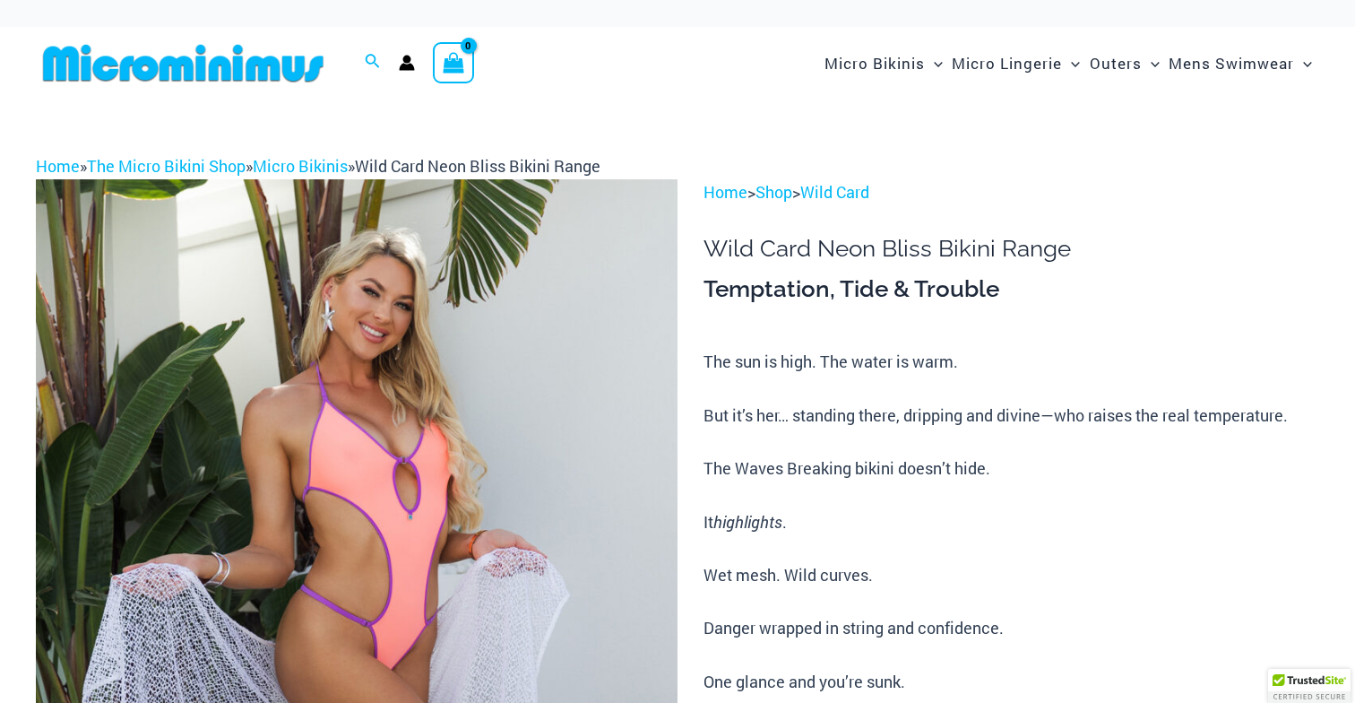
click at [903, 357] on p "The sun is high. The water is warm. But it’s her… standing there, dripping and …" at bounding box center [1012, 602] width 616 height 506
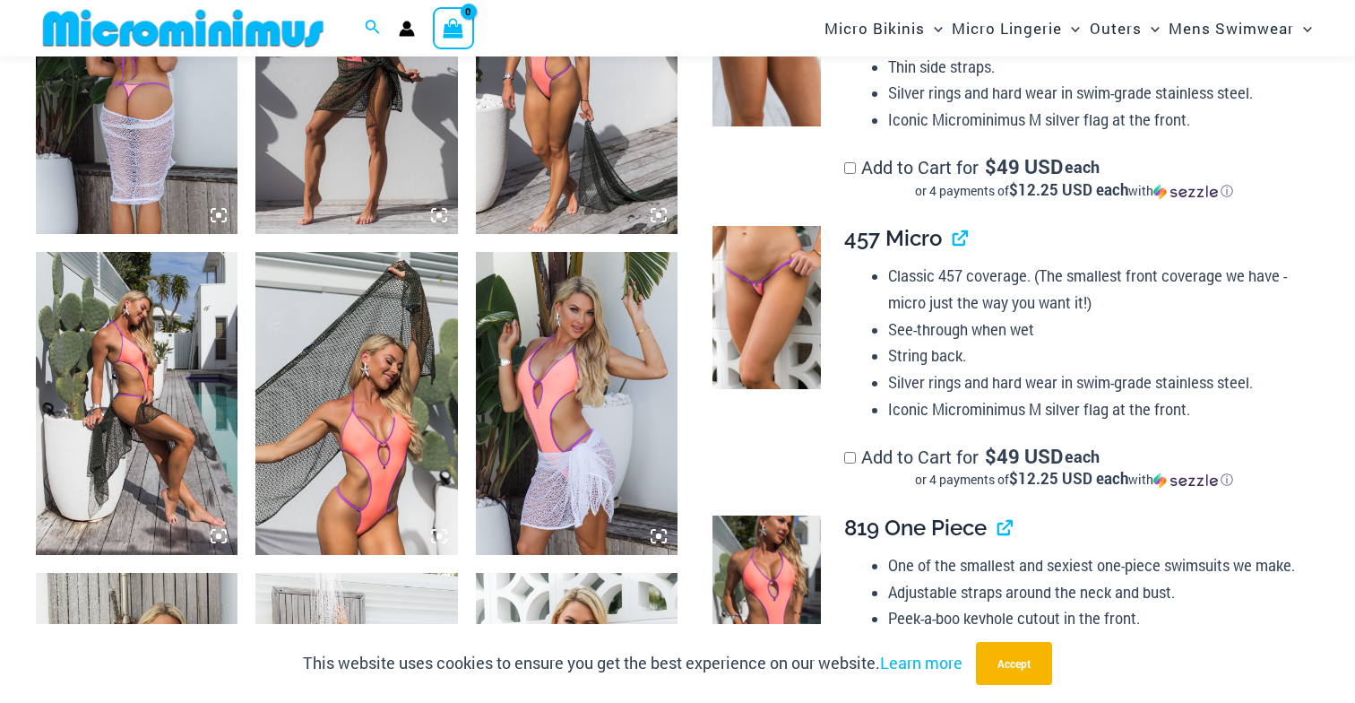
scroll to position [1222, 0]
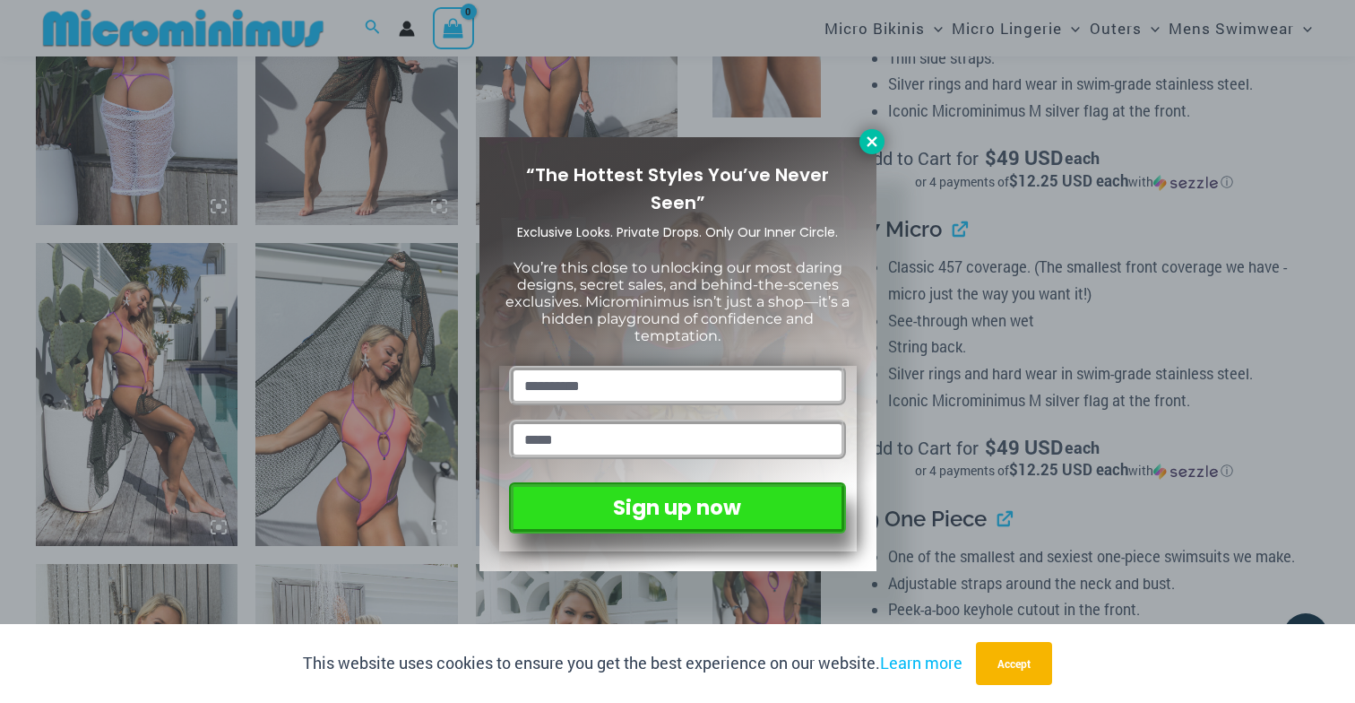
click at [861, 143] on button at bounding box center [872, 141] width 25 height 25
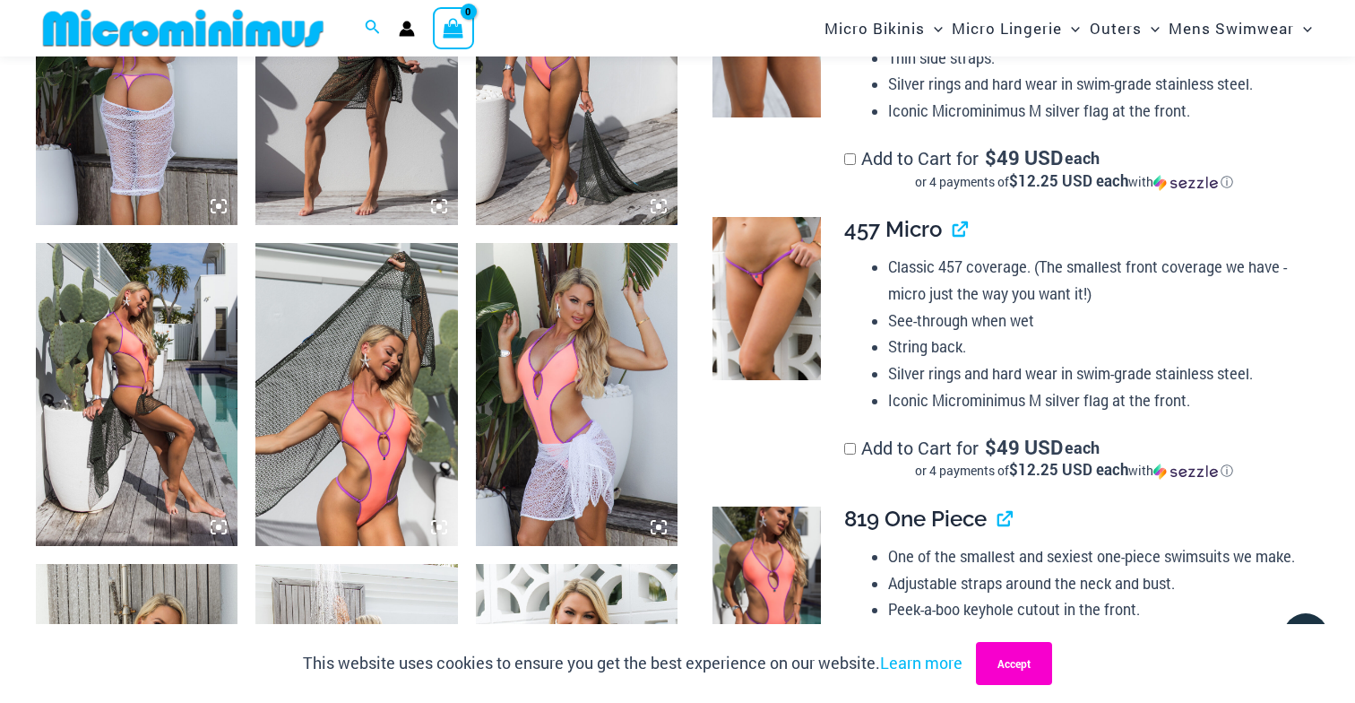
click at [998, 675] on button "Accept" at bounding box center [1014, 663] width 76 height 43
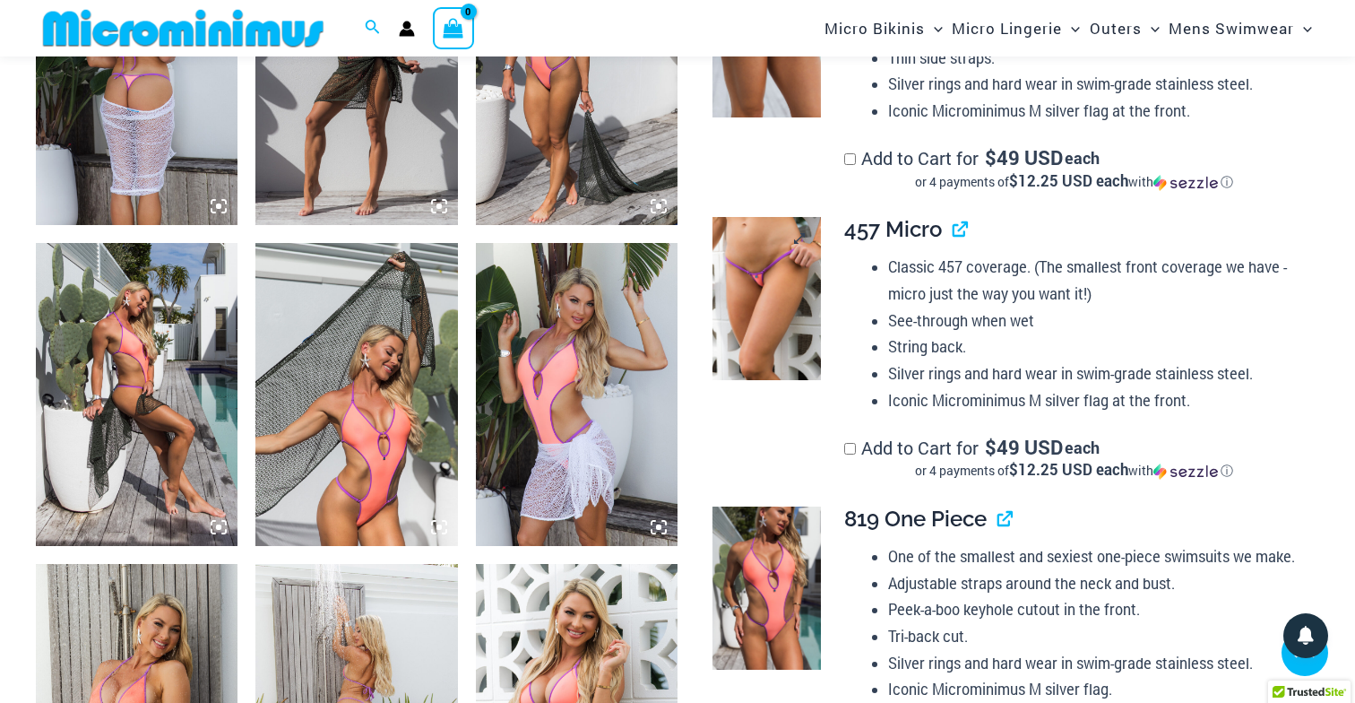
click at [770, 328] on img at bounding box center [767, 298] width 108 height 163
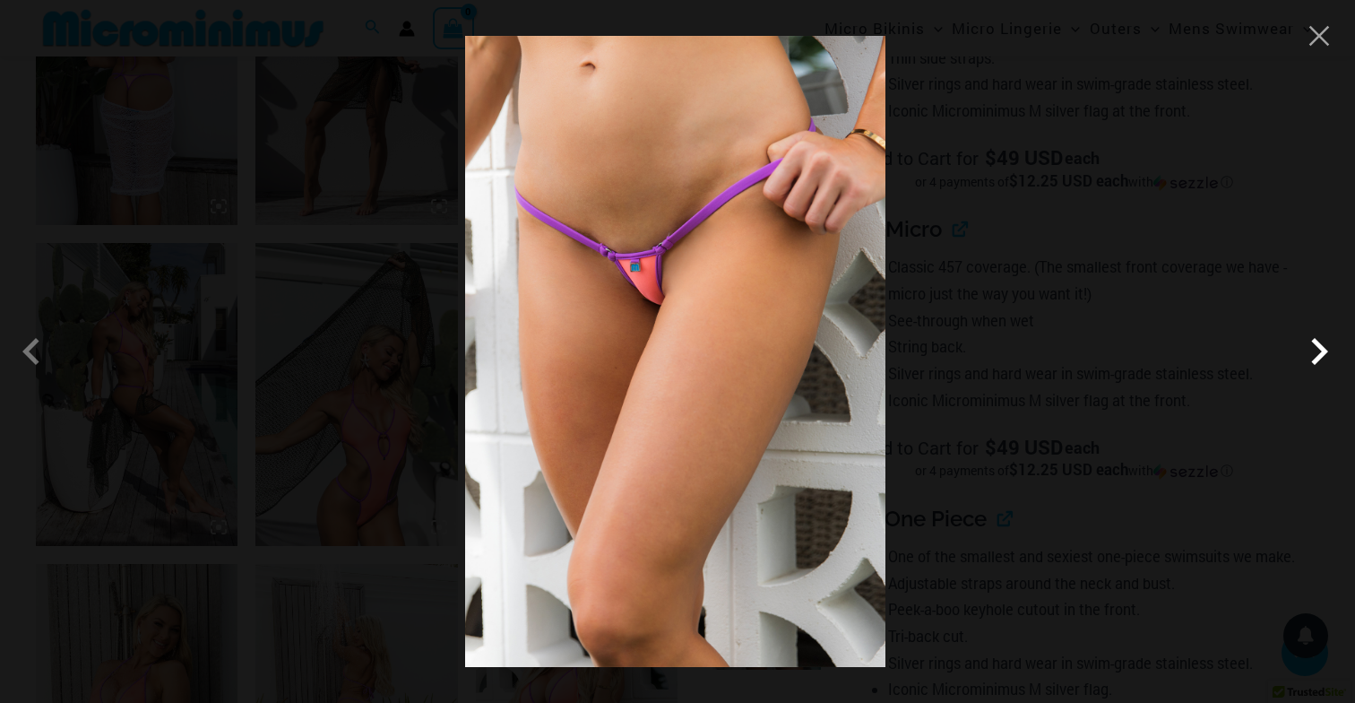
click at [1312, 358] on span at bounding box center [1319, 351] width 54 height 54
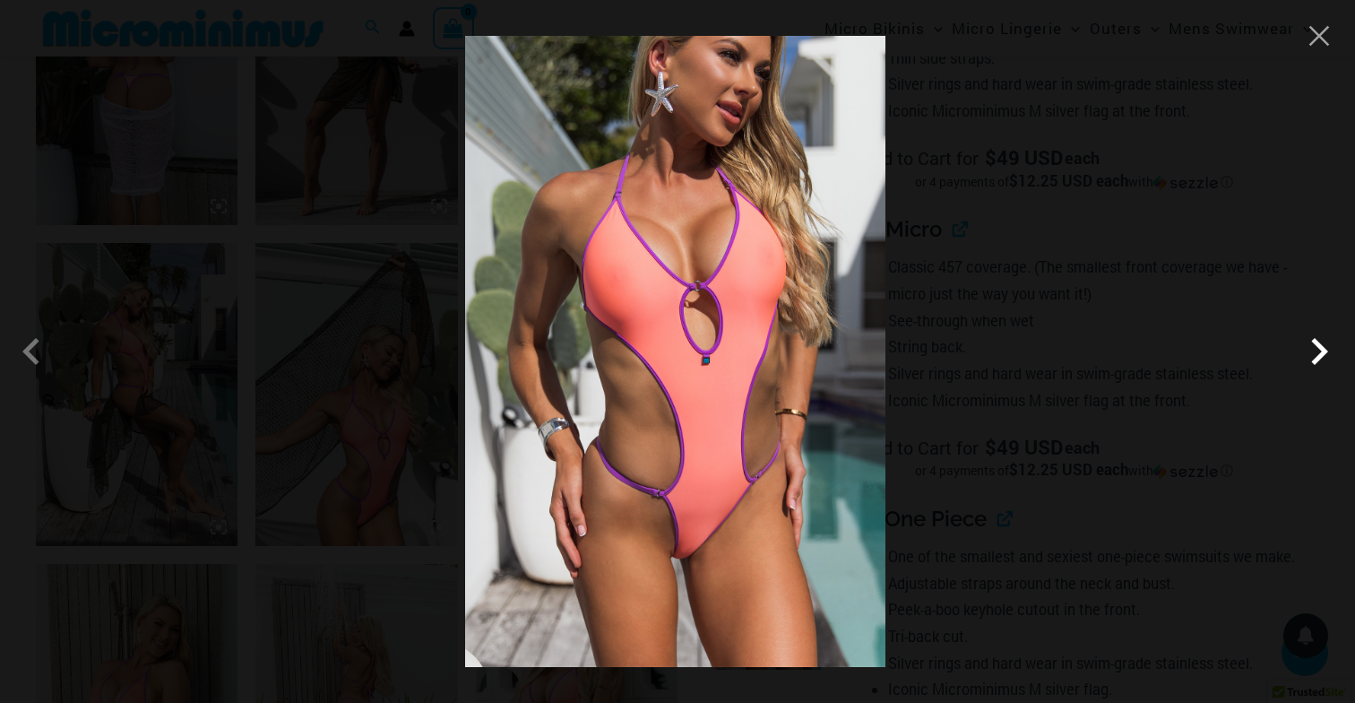
click at [1312, 358] on span at bounding box center [1319, 351] width 54 height 54
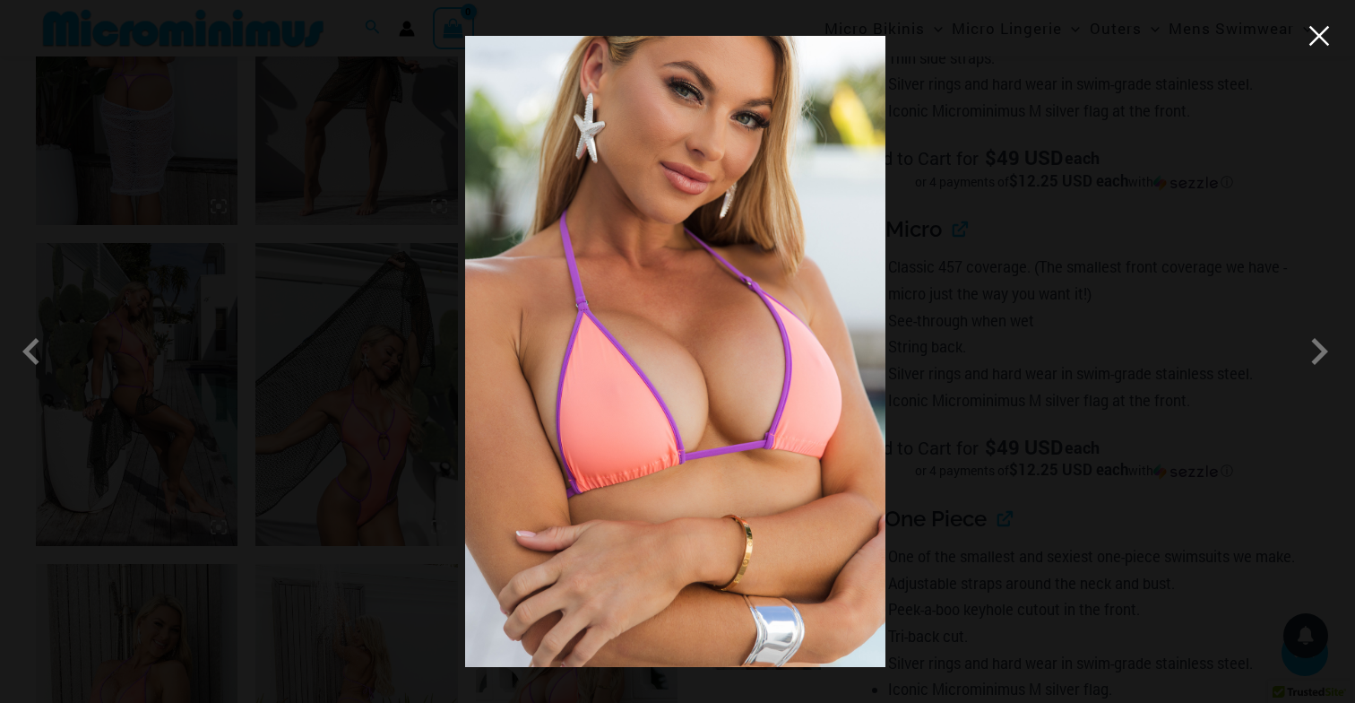
click at [1306, 45] on button "Close" at bounding box center [1319, 35] width 27 height 27
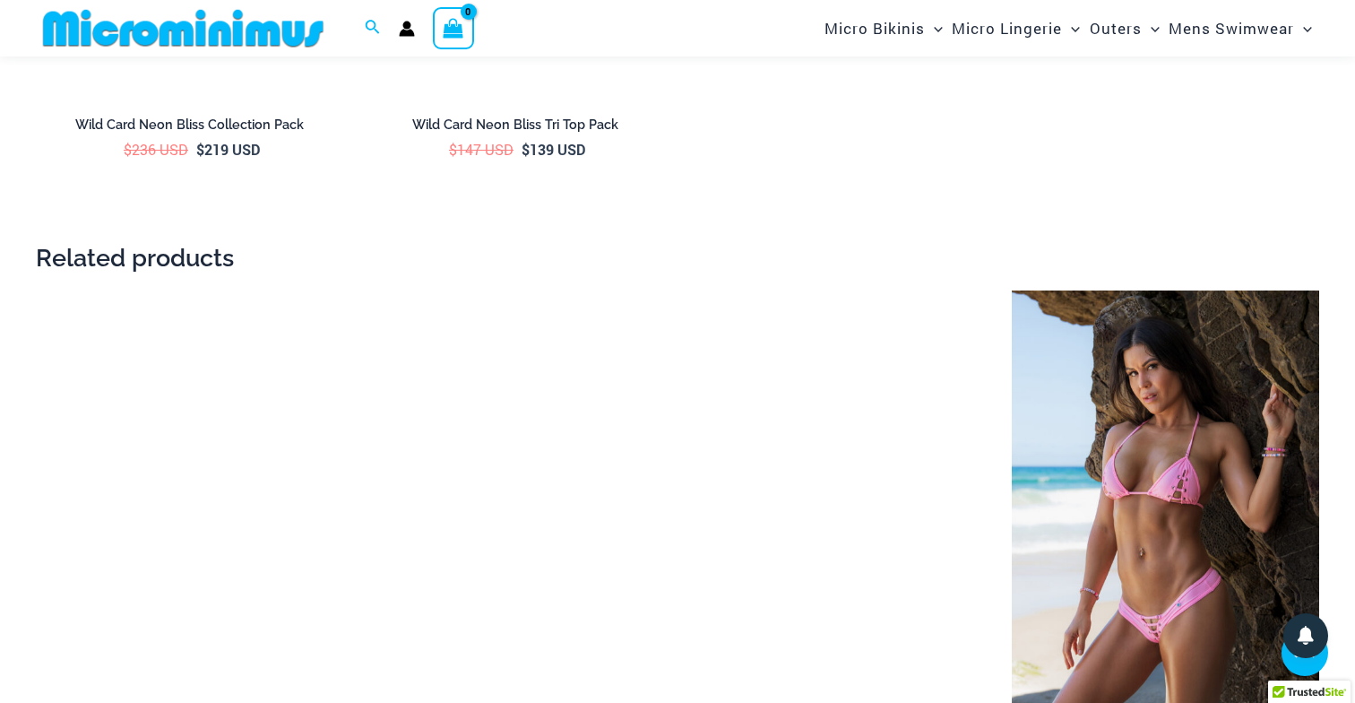
scroll to position [3378, 0]
